Goal: Information Seeking & Learning: Learn about a topic

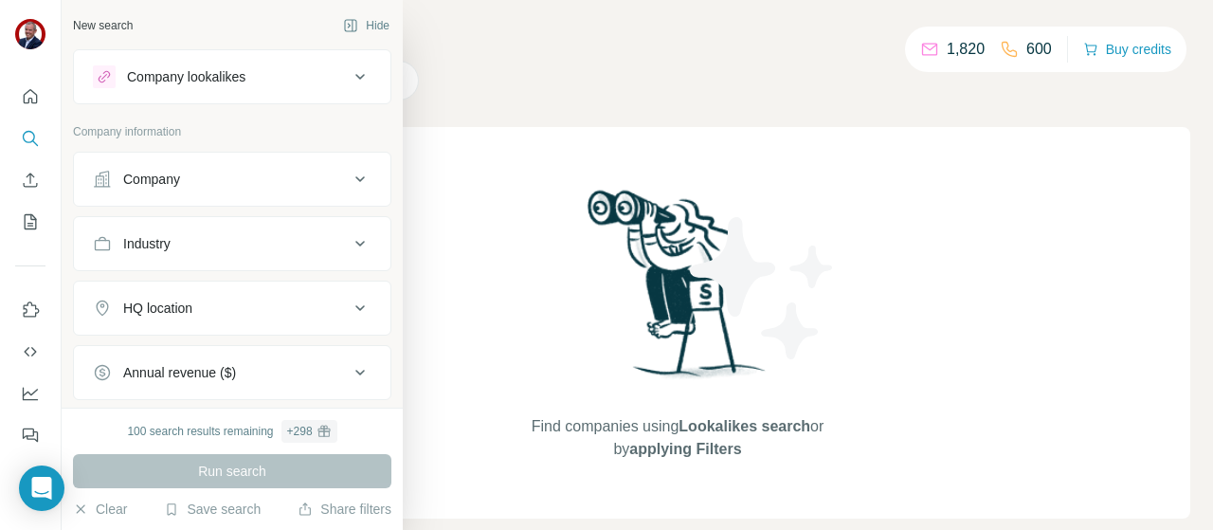
click at [132, 179] on div "Company" at bounding box center [151, 179] width 57 height 19
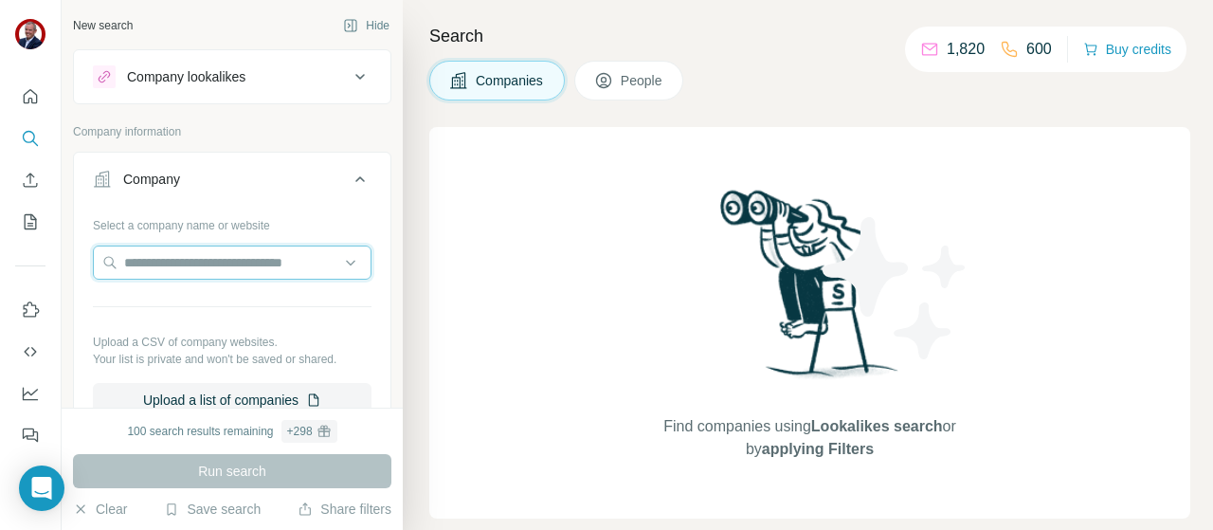
click at [171, 262] on input "text" at bounding box center [232, 262] width 279 height 34
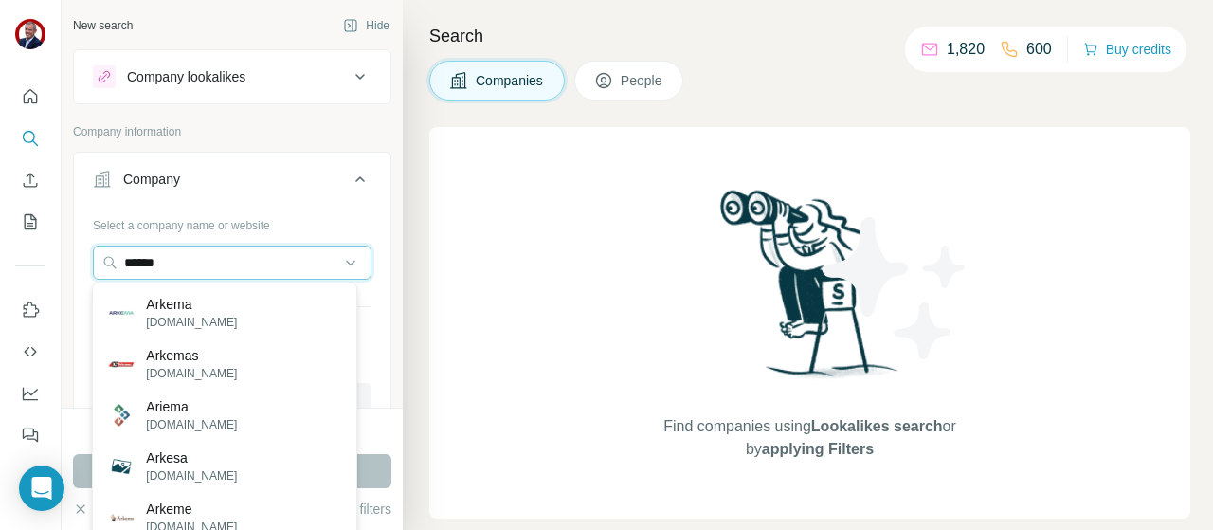
type input "******"
click at [208, 308] on p "Arkema" at bounding box center [191, 304] width 91 height 19
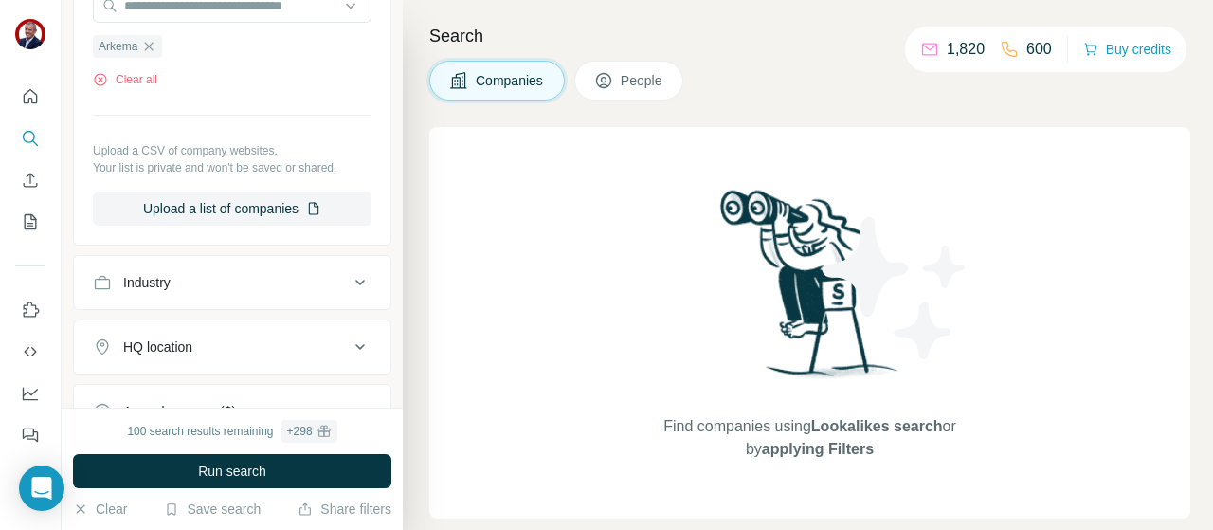
scroll to position [284, 0]
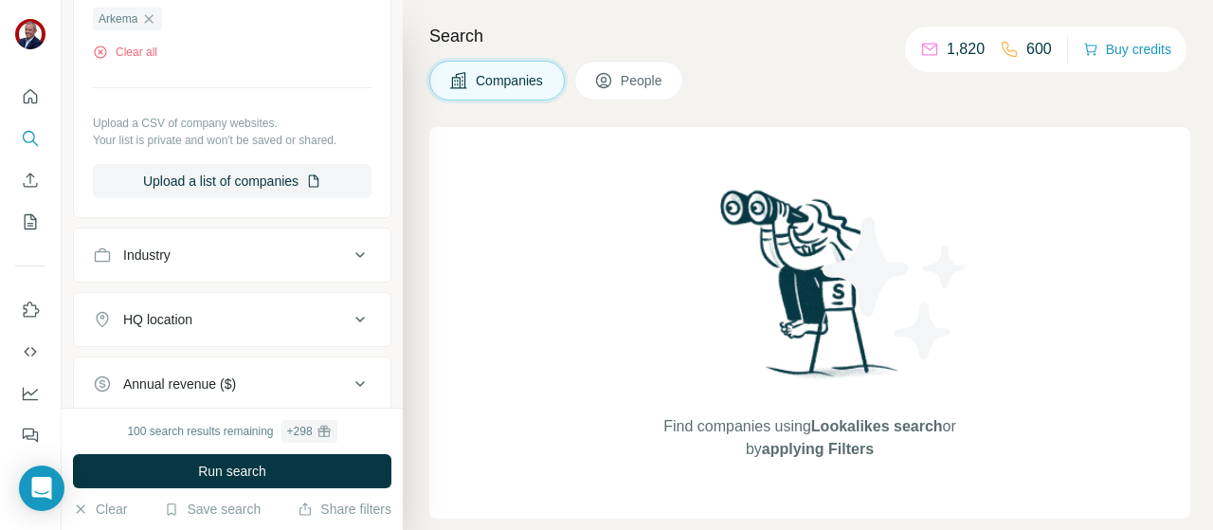
click at [252, 259] on div "Industry" at bounding box center [221, 254] width 256 height 19
click at [243, 317] on div "HQ location" at bounding box center [221, 319] width 256 height 19
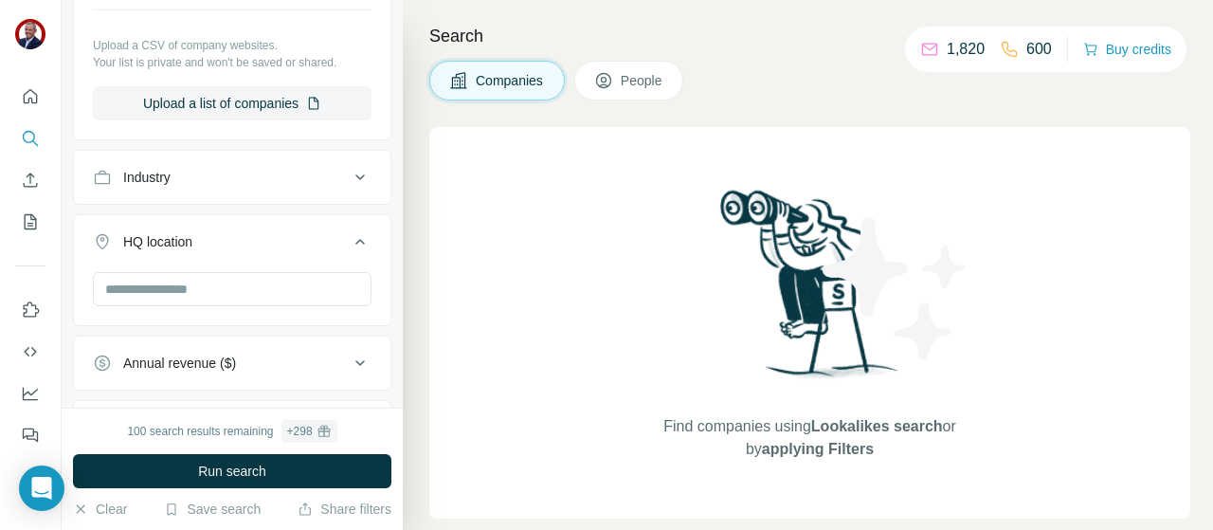
scroll to position [379, 0]
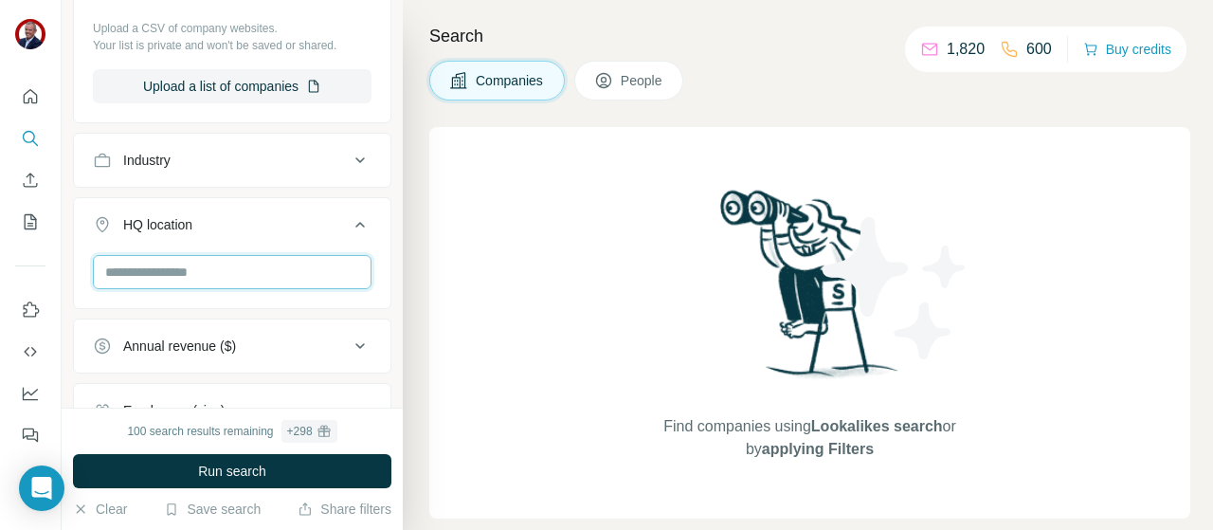
click at [167, 274] on input "text" at bounding box center [232, 272] width 279 height 34
type input "*"
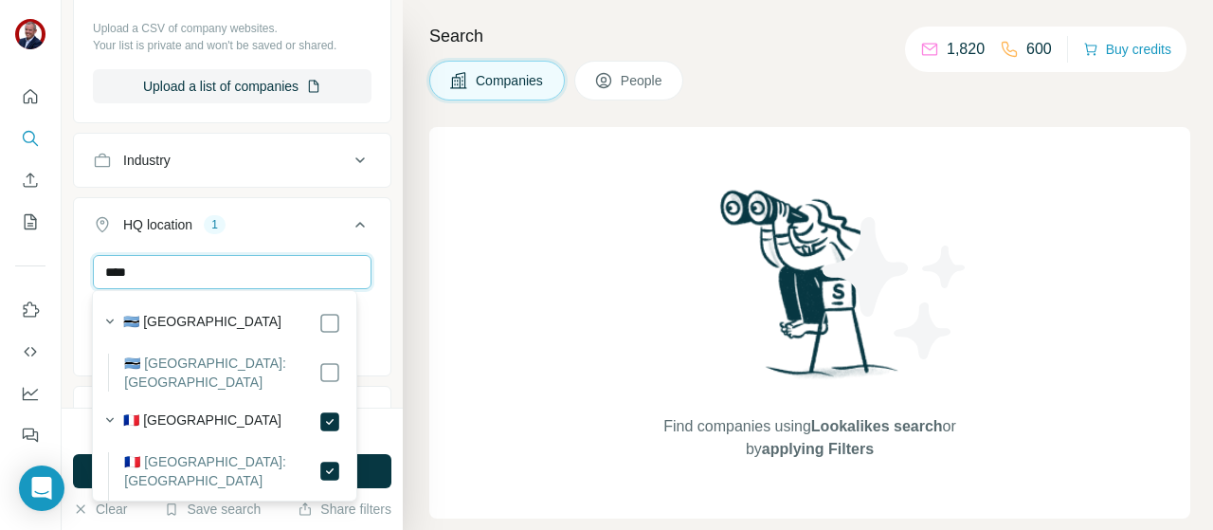
click at [150, 272] on input "****" at bounding box center [232, 272] width 279 height 34
drag, startPoint x: 165, startPoint y: 270, endPoint x: 104, endPoint y: 262, distance: 61.1
click at [104, 262] on input "****" at bounding box center [232, 272] width 279 height 34
type input "**"
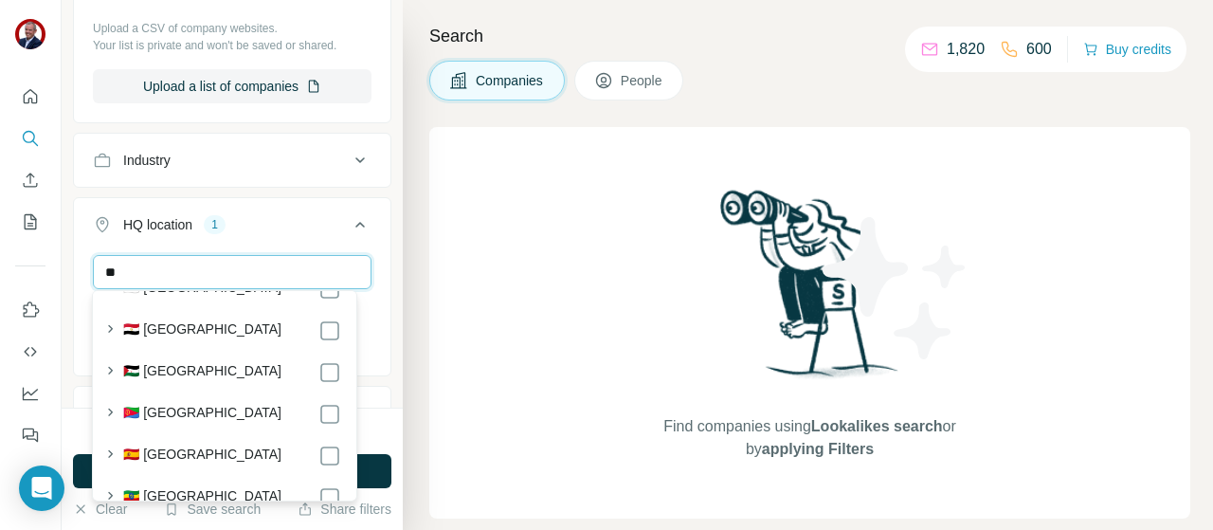
scroll to position [2653, 0]
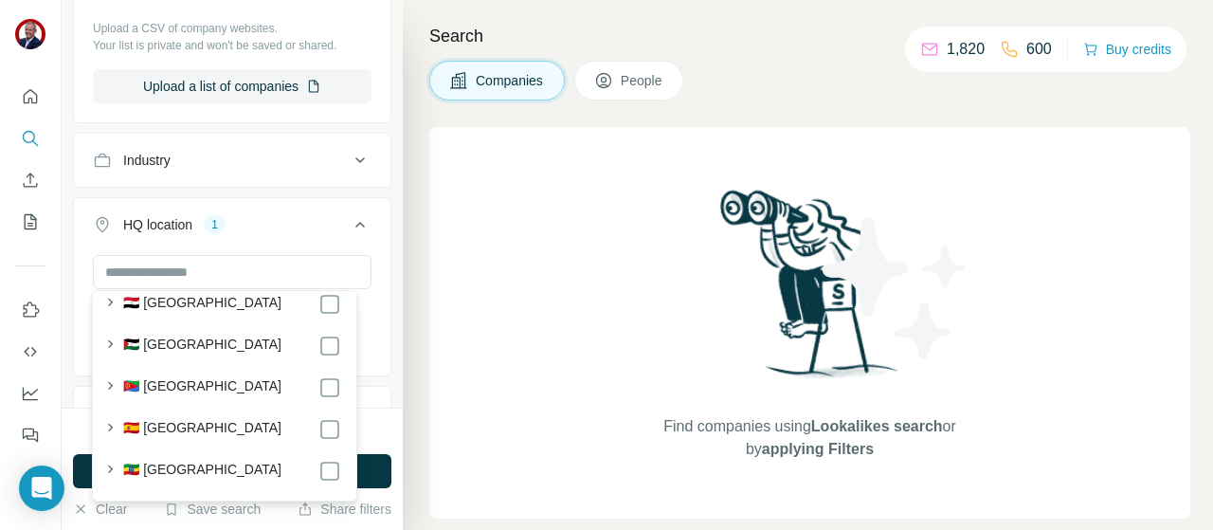
click at [373, 248] on button "HQ location 1" at bounding box center [232, 228] width 316 height 53
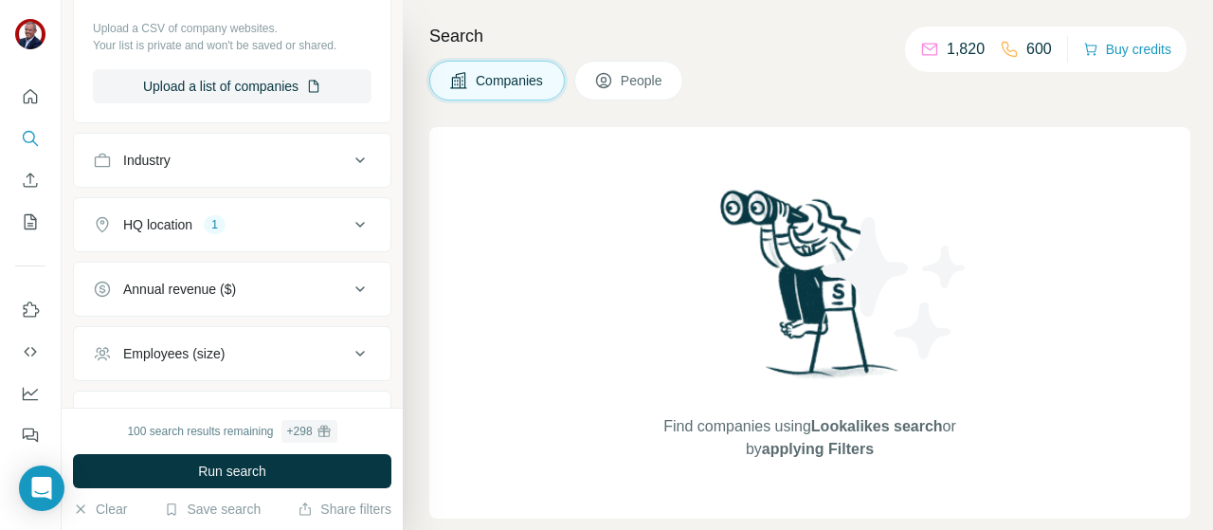
click at [295, 236] on button "HQ location 1" at bounding box center [232, 224] width 316 height 45
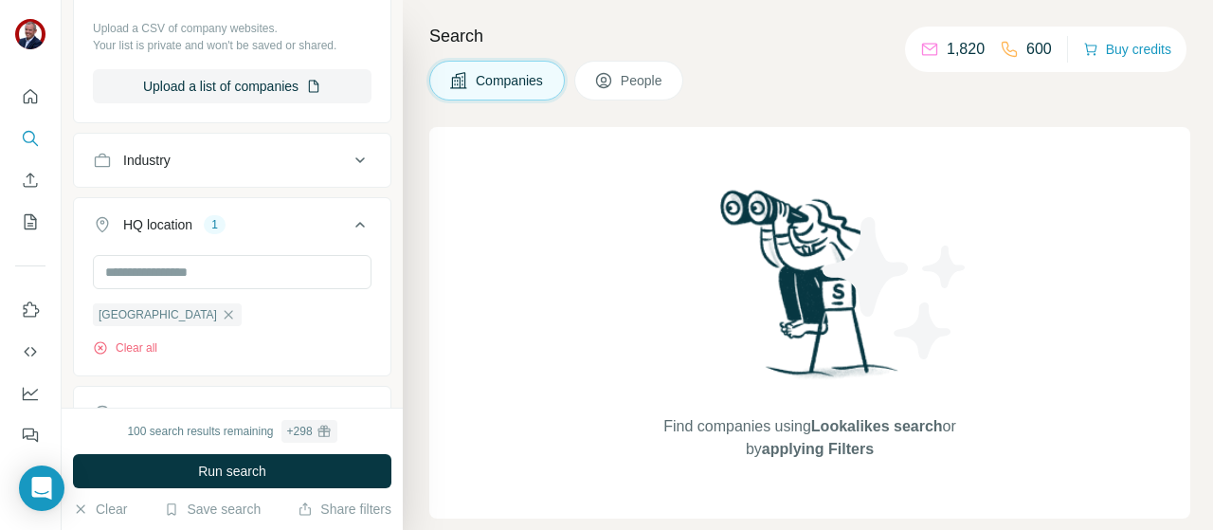
click at [235, 474] on span "Run search" at bounding box center [232, 470] width 68 height 19
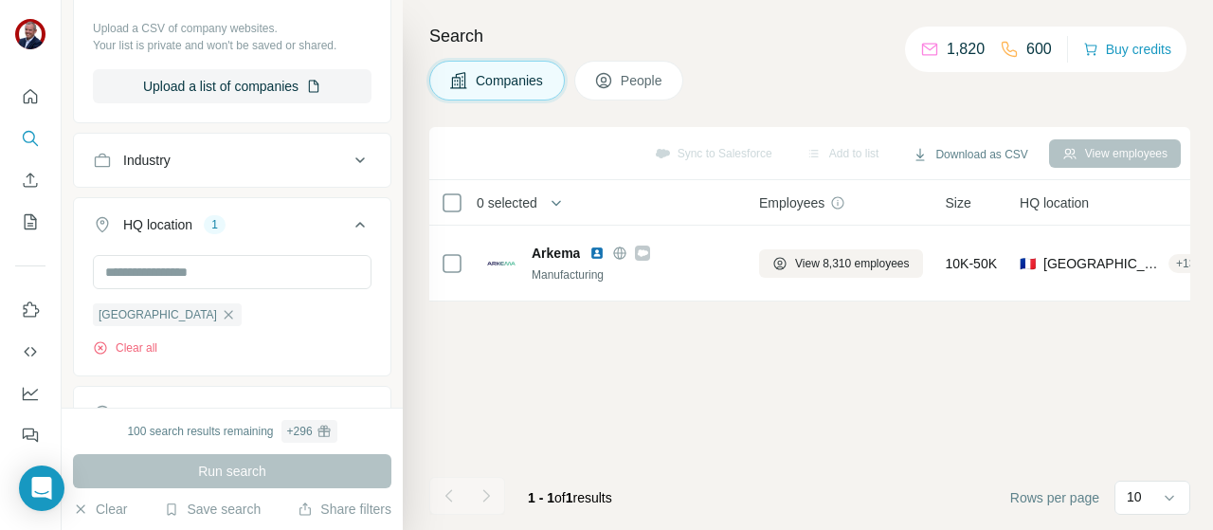
click at [826, 264] on span "View 8,310 employees" at bounding box center [852, 263] width 115 height 17
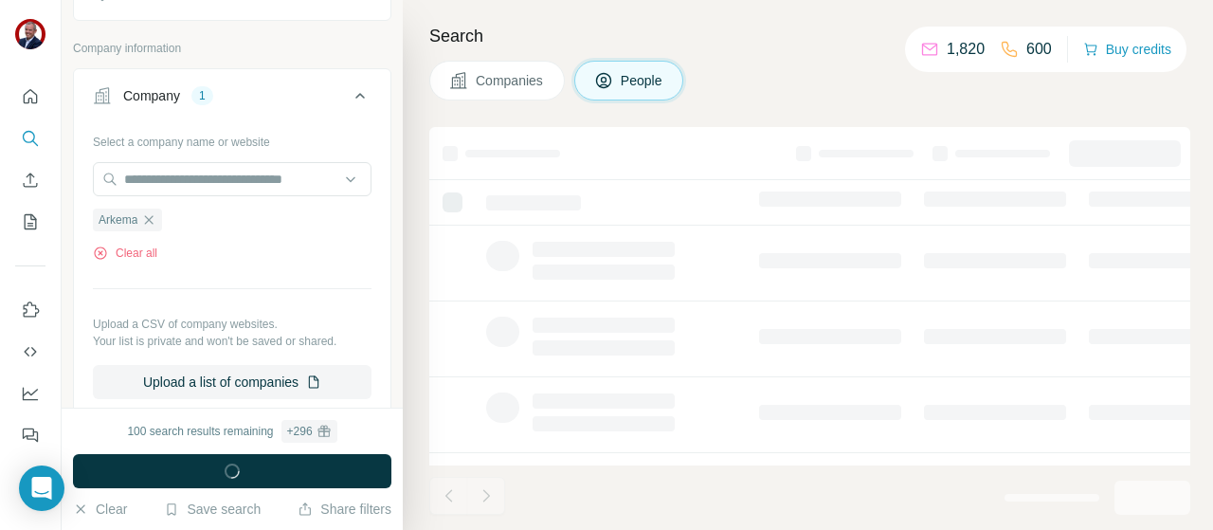
scroll to position [672, 0]
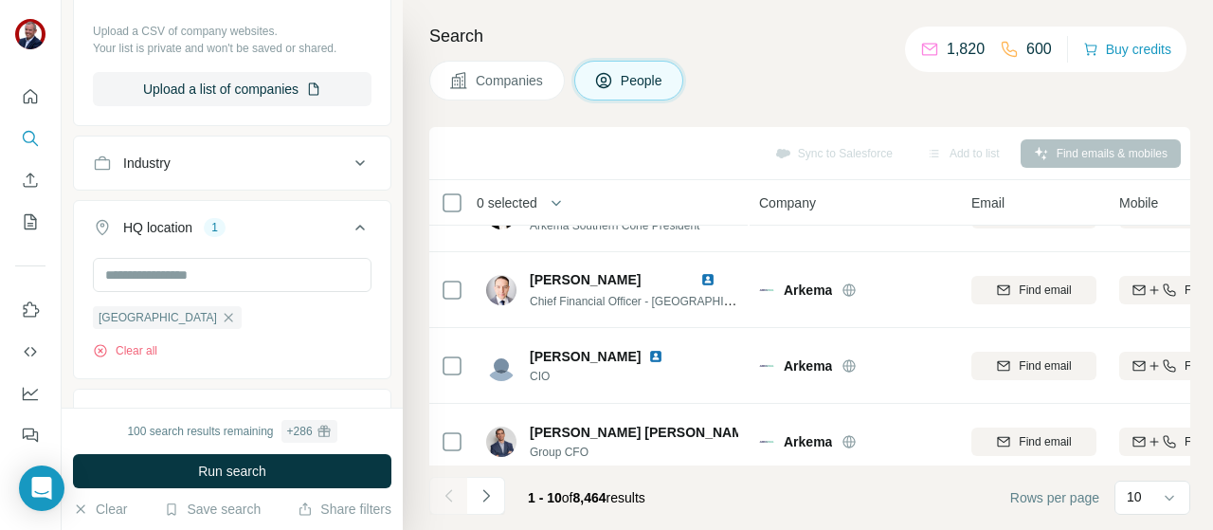
scroll to position [527, 0]
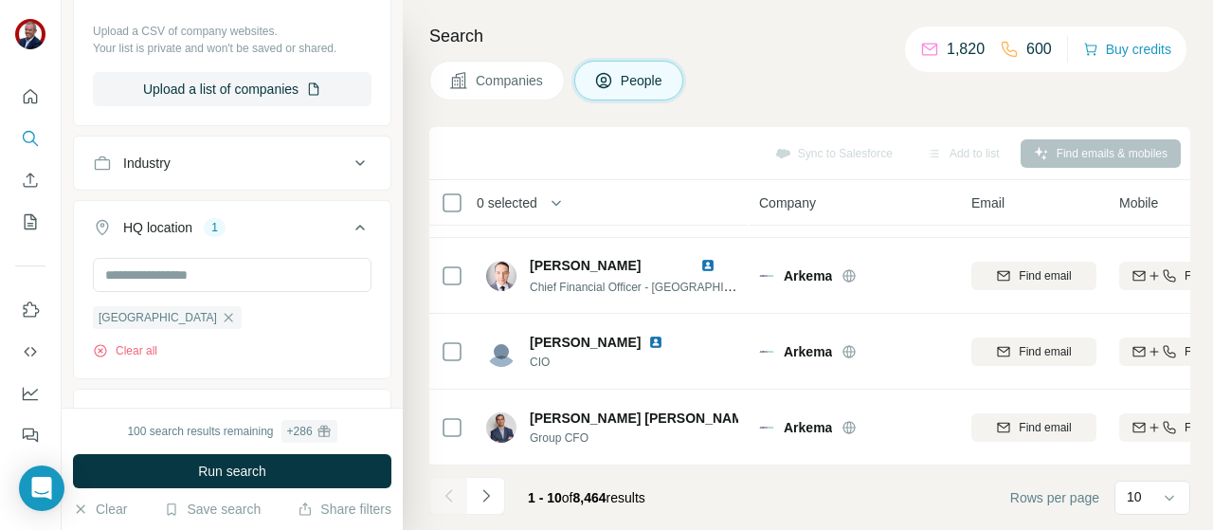
click at [1169, 498] on icon at bounding box center [1169, 497] width 19 height 19
click at [1153, 351] on div "60" at bounding box center [1152, 353] width 44 height 19
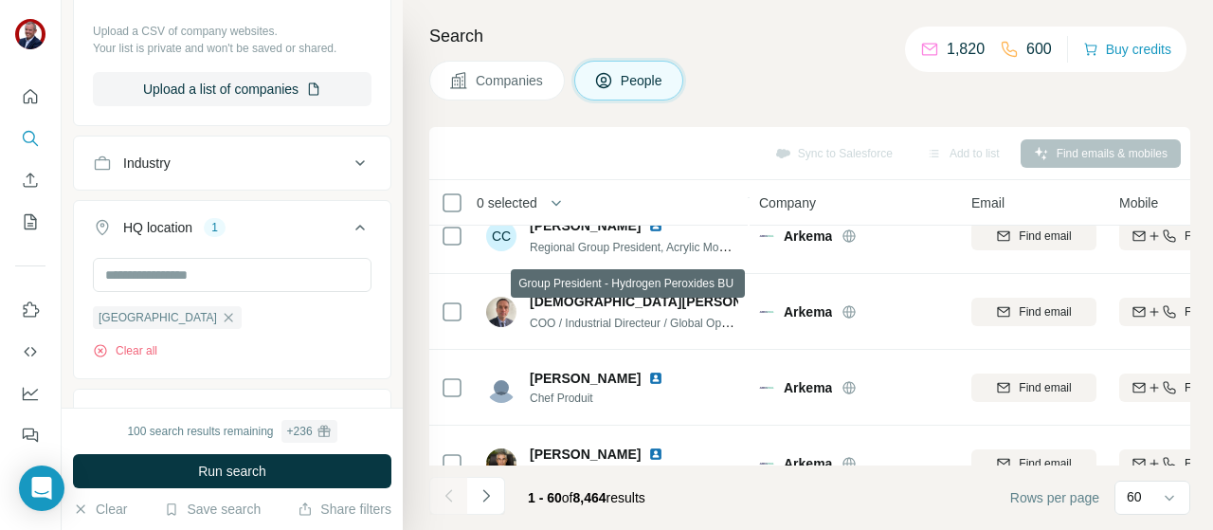
scroll to position [906, 0]
